Goal: Task Accomplishment & Management: Use online tool/utility

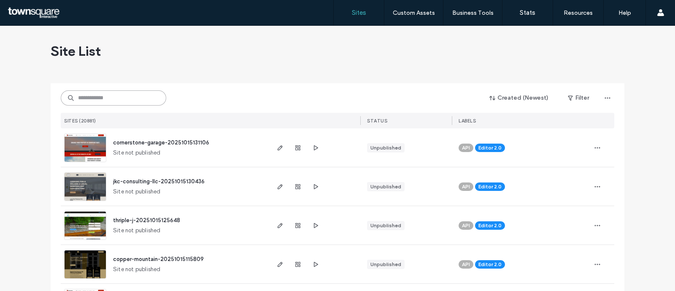
click at [119, 95] on input at bounding box center [114, 97] width 106 height 15
paste input "**********"
type input "**********"
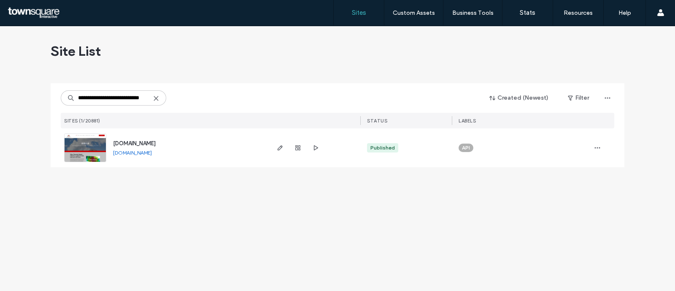
click at [152, 142] on span "[DOMAIN_NAME]" at bounding box center [134, 143] width 43 height 6
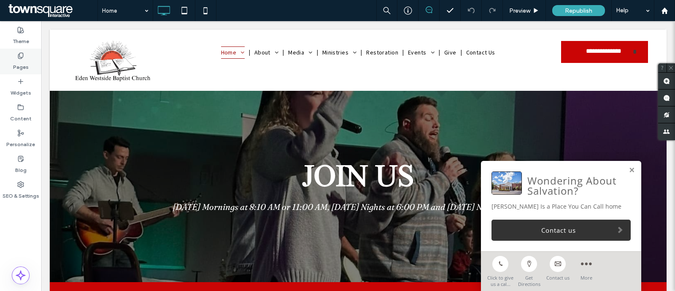
click at [14, 64] on label "Pages" at bounding box center [21, 65] width 16 height 12
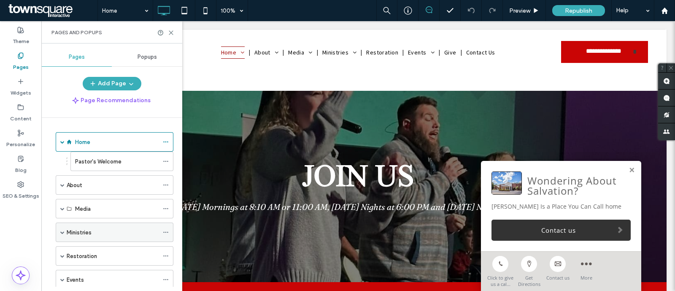
scroll to position [52, 0]
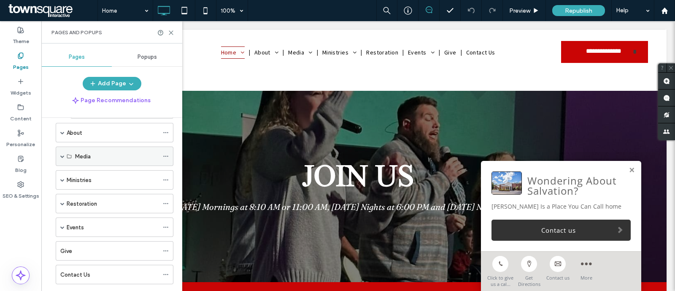
click at [59, 154] on div "Media" at bounding box center [115, 155] width 118 height 19
click at [62, 154] on span at bounding box center [62, 156] width 4 height 4
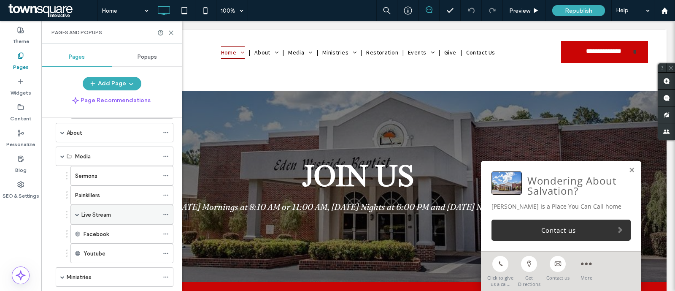
click at [76, 210] on span at bounding box center [77, 214] width 4 height 19
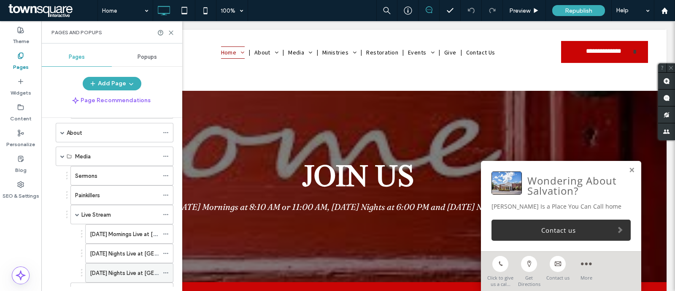
click at [111, 275] on div "Wednesday Nights Live at Eden Westside" at bounding box center [124, 272] width 69 height 19
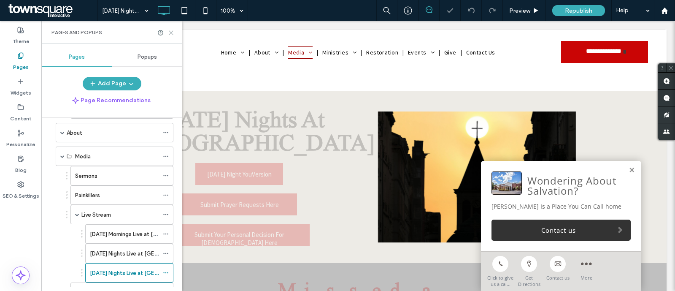
click at [170, 31] on icon at bounding box center [171, 33] width 6 height 6
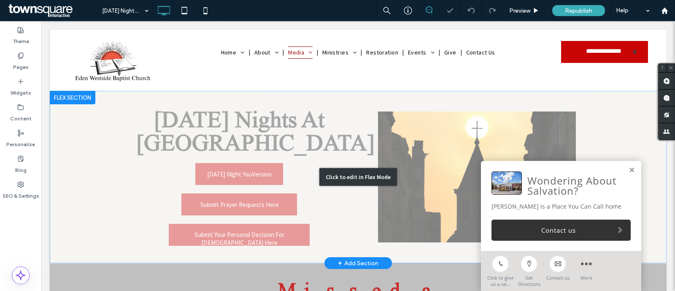
click at [227, 173] on div "Click to edit in Flex Mode" at bounding box center [358, 177] width 617 height 172
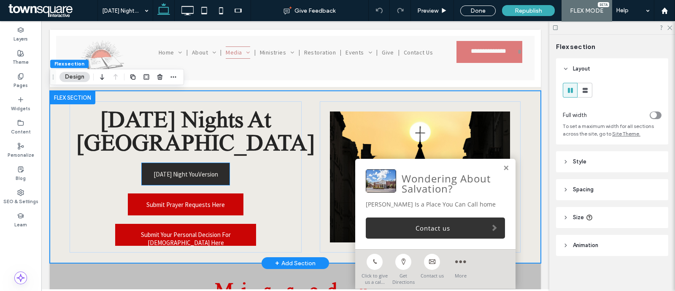
click at [177, 179] on span "Wednesday Night YouVersion" at bounding box center [186, 174] width 65 height 22
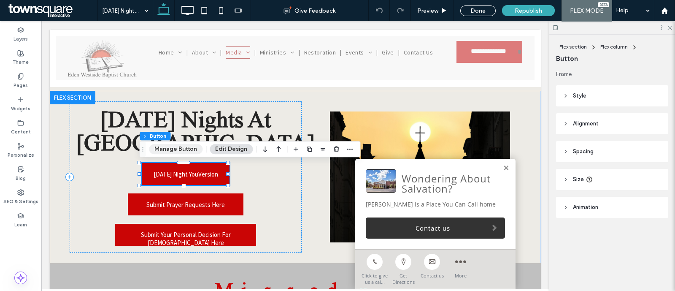
click at [184, 152] on button "Manage Button" at bounding box center [176, 149] width 54 height 10
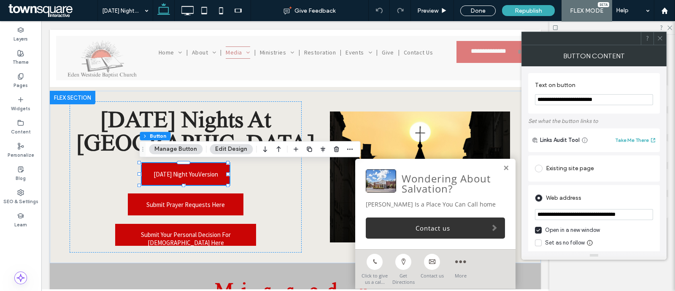
click at [165, 150] on button "Manage Button" at bounding box center [176, 149] width 54 height 10
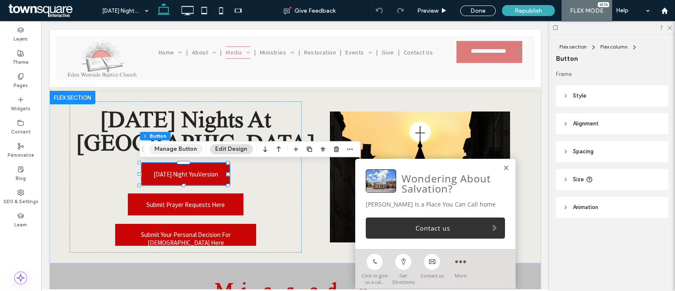
click at [165, 150] on button "Manage Button" at bounding box center [176, 149] width 54 height 10
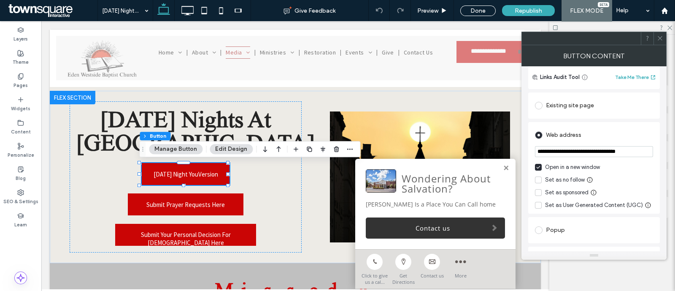
scroll to position [105, 0]
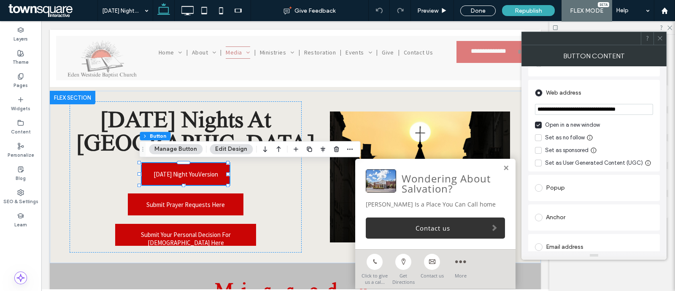
click at [637, 111] on input "**********" at bounding box center [594, 109] width 118 height 11
paste input "url"
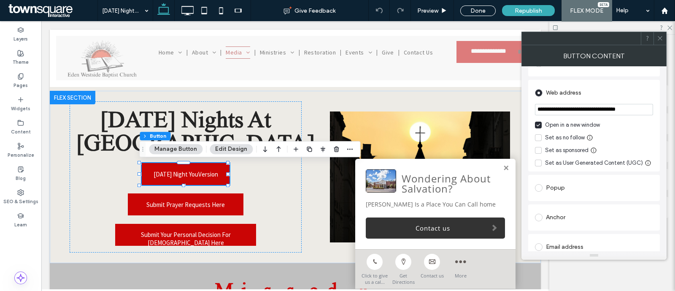
type input "**********"
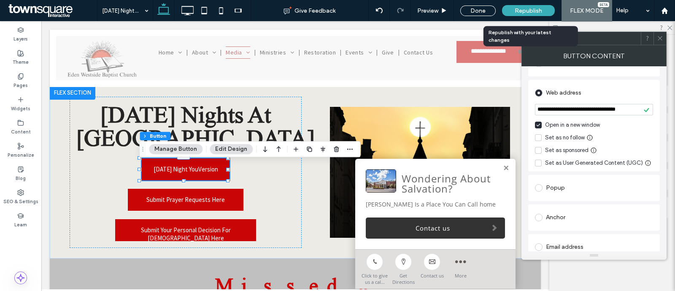
click at [536, 12] on span "Republish" at bounding box center [528, 10] width 27 height 7
